Goal: Navigation & Orientation: Understand site structure

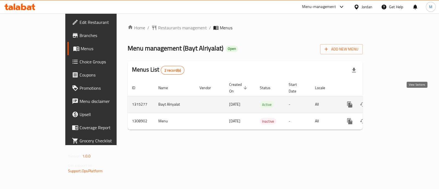
click at [396, 100] on link "enhanced table" at bounding box center [389, 104] width 13 height 13
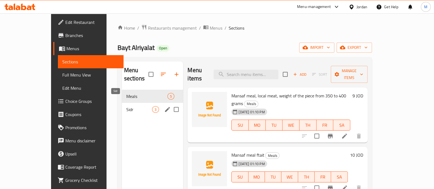
click at [126, 106] on span "Sidr" at bounding box center [139, 109] width 26 height 7
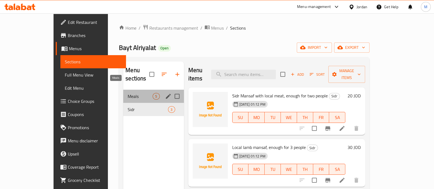
click at [128, 93] on span "Meals" at bounding box center [140, 96] width 25 height 7
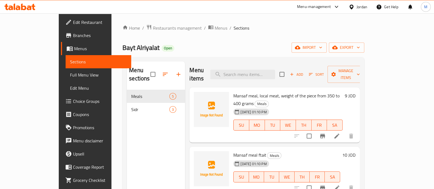
click at [74, 48] on span "Menus" at bounding box center [100, 48] width 53 height 7
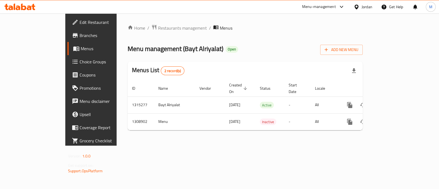
click at [80, 35] on span "Branches" at bounding box center [107, 35] width 55 height 7
